Goal: Task Accomplishment & Management: Manage account settings

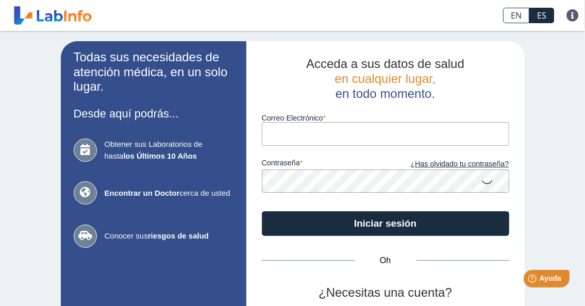
click at [291, 135] on input "Correo Electrónico" at bounding box center [385, 133] width 247 height 23
click at [291, 127] on input "[PERSON_NAME].[PERSON_NAME]@PODER" at bounding box center [385, 133] width 247 height 23
click at [292, 128] on input "[PERSON_NAME].[PERSON_NAME]@PODER" at bounding box center [385, 133] width 247 height 23
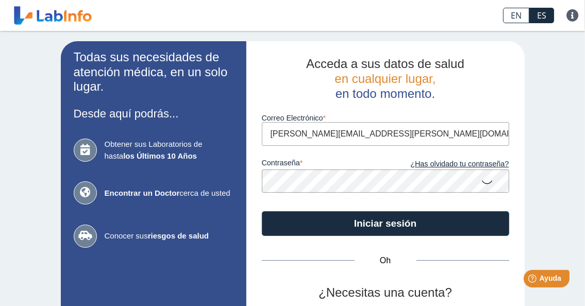
type input "[PERSON_NAME][EMAIL_ADDRESS][PERSON_NAME][DOMAIN_NAME]"
click at [262, 211] on button "Iniciar sesión" at bounding box center [385, 223] width 247 height 25
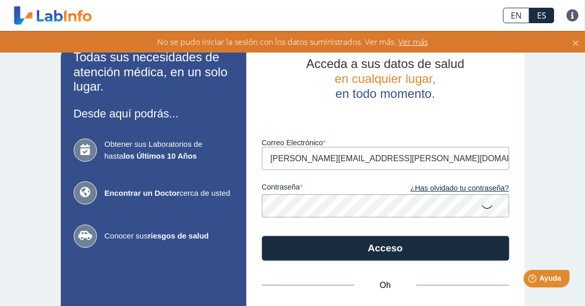
click at [483, 210] on icon at bounding box center [488, 206] width 12 height 20
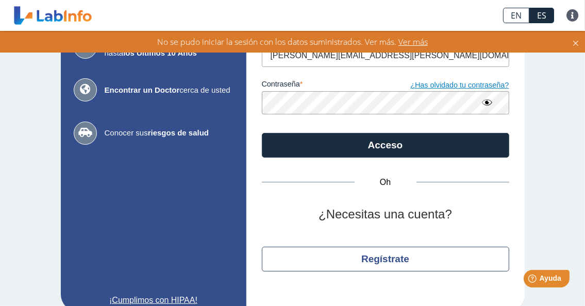
click at [448, 86] on font "¿Has olvidado tu contraseña?" at bounding box center [459, 85] width 98 height 8
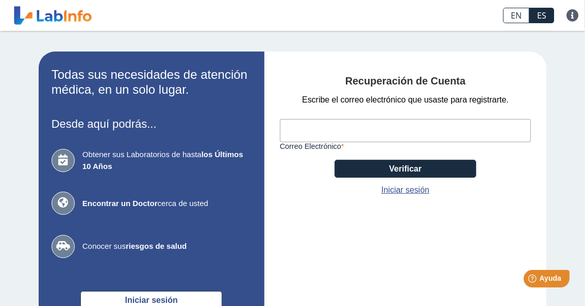
click at [354, 127] on input "Correo Electrónico" at bounding box center [406, 130] width 252 height 23
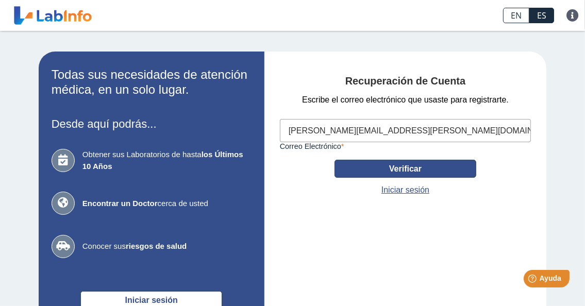
type input "[PERSON_NAME][EMAIL_ADDRESS][PERSON_NAME][DOMAIN_NAME]"
click at [400, 171] on font "Verificar" at bounding box center [405, 168] width 32 height 9
